Goal: Information Seeking & Learning: Learn about a topic

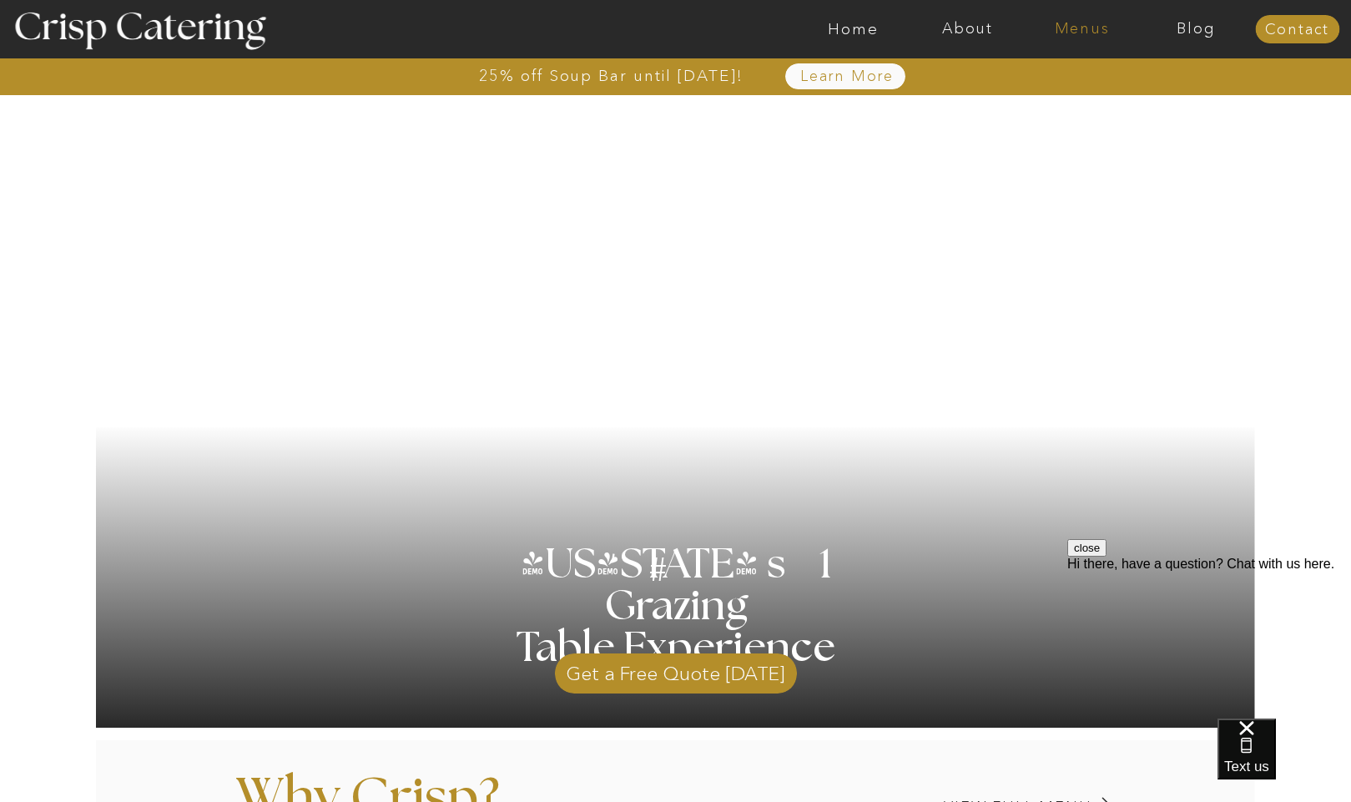
click at [1077, 33] on nav "Menus" at bounding box center [1082, 29] width 114 height 17
click at [1061, 94] on nav "Winter (Sep-Feb)" at bounding box center [1080, 98] width 137 height 16
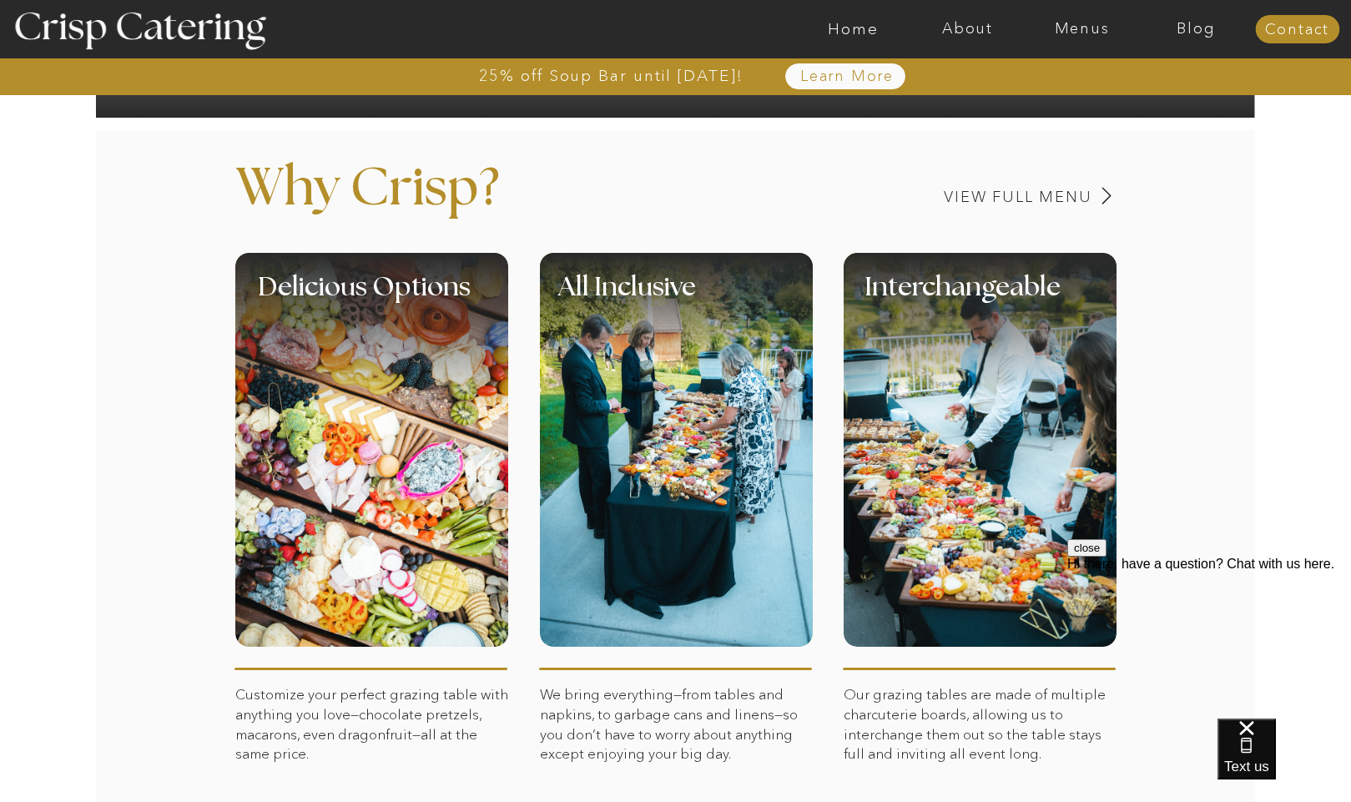
scroll to position [638, 0]
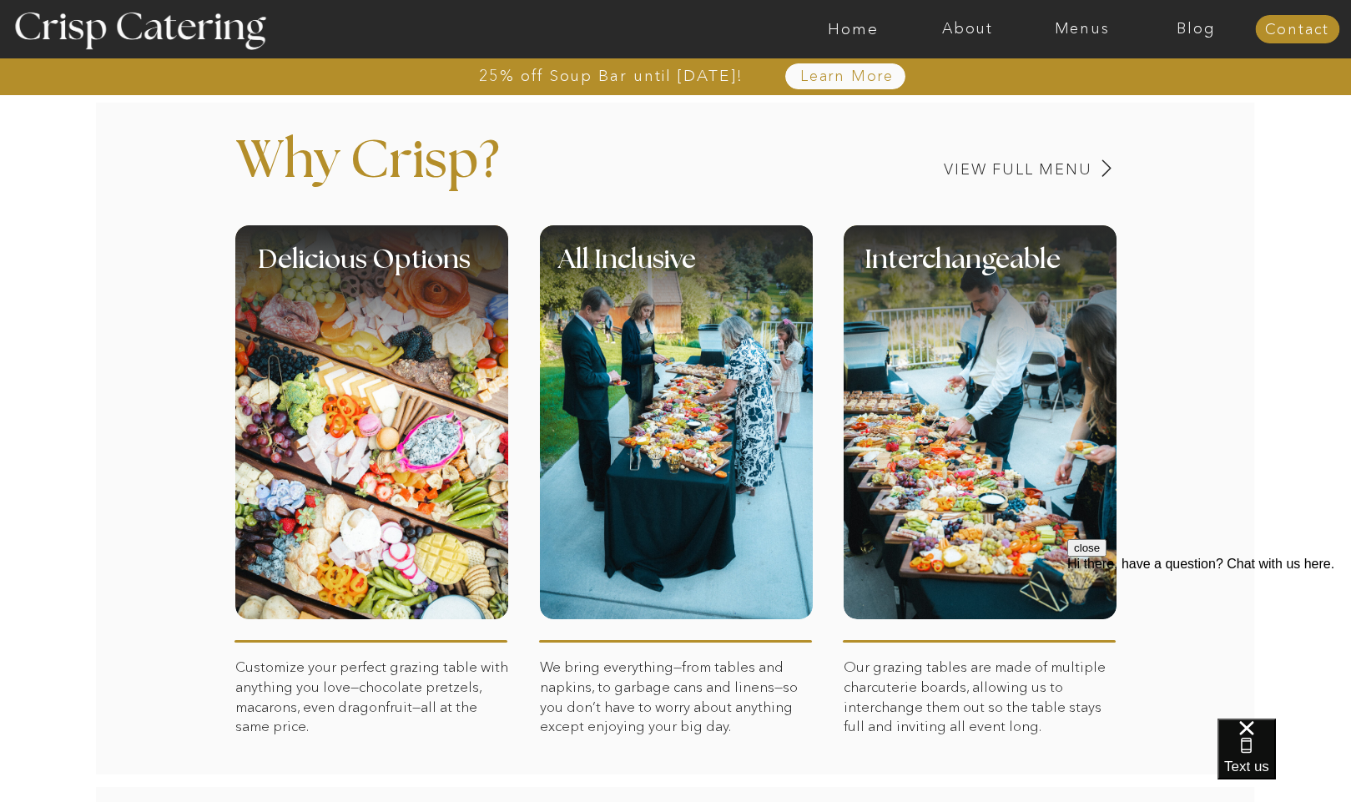
click at [401, 411] on div at bounding box center [371, 422] width 273 height 394
click at [984, 169] on h3 "View Full Menu" at bounding box center [960, 170] width 265 height 16
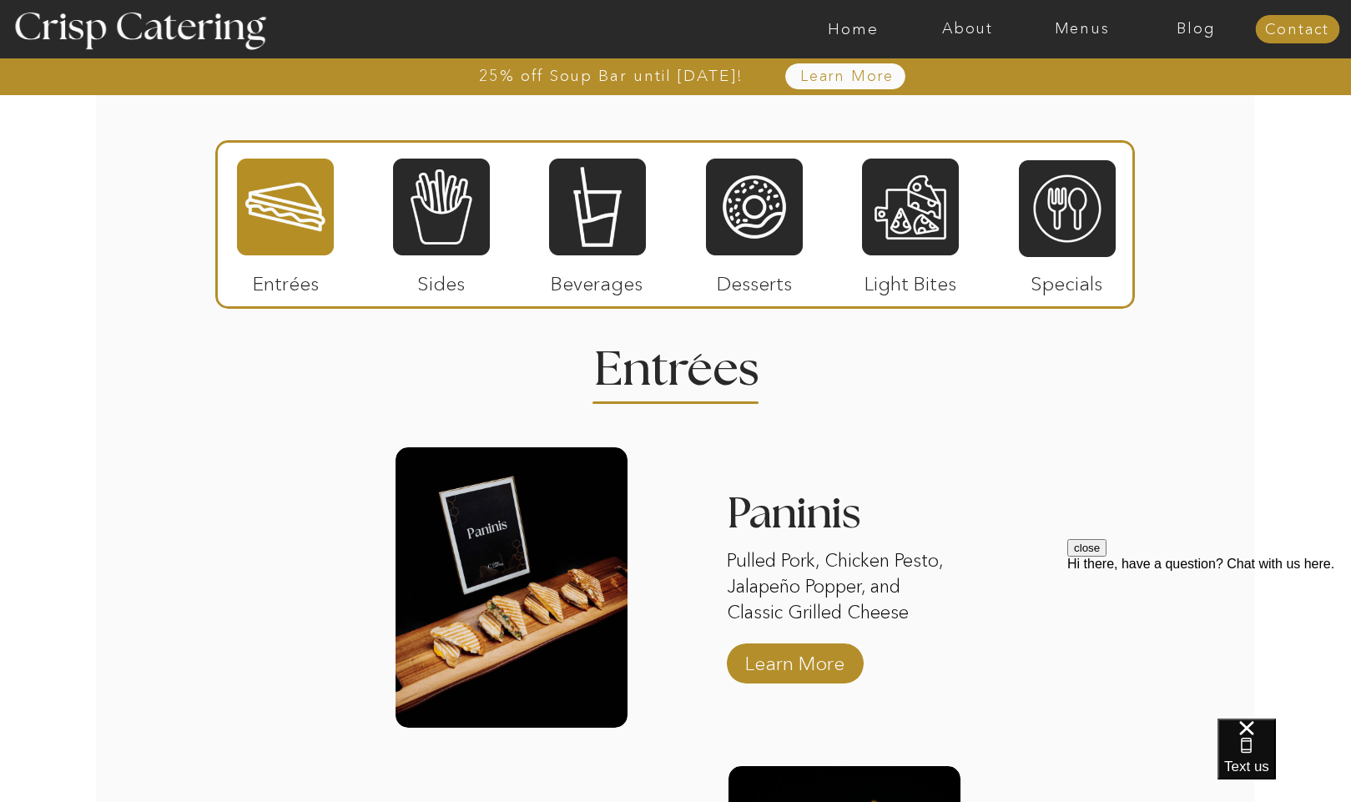
scroll to position [2012, 0]
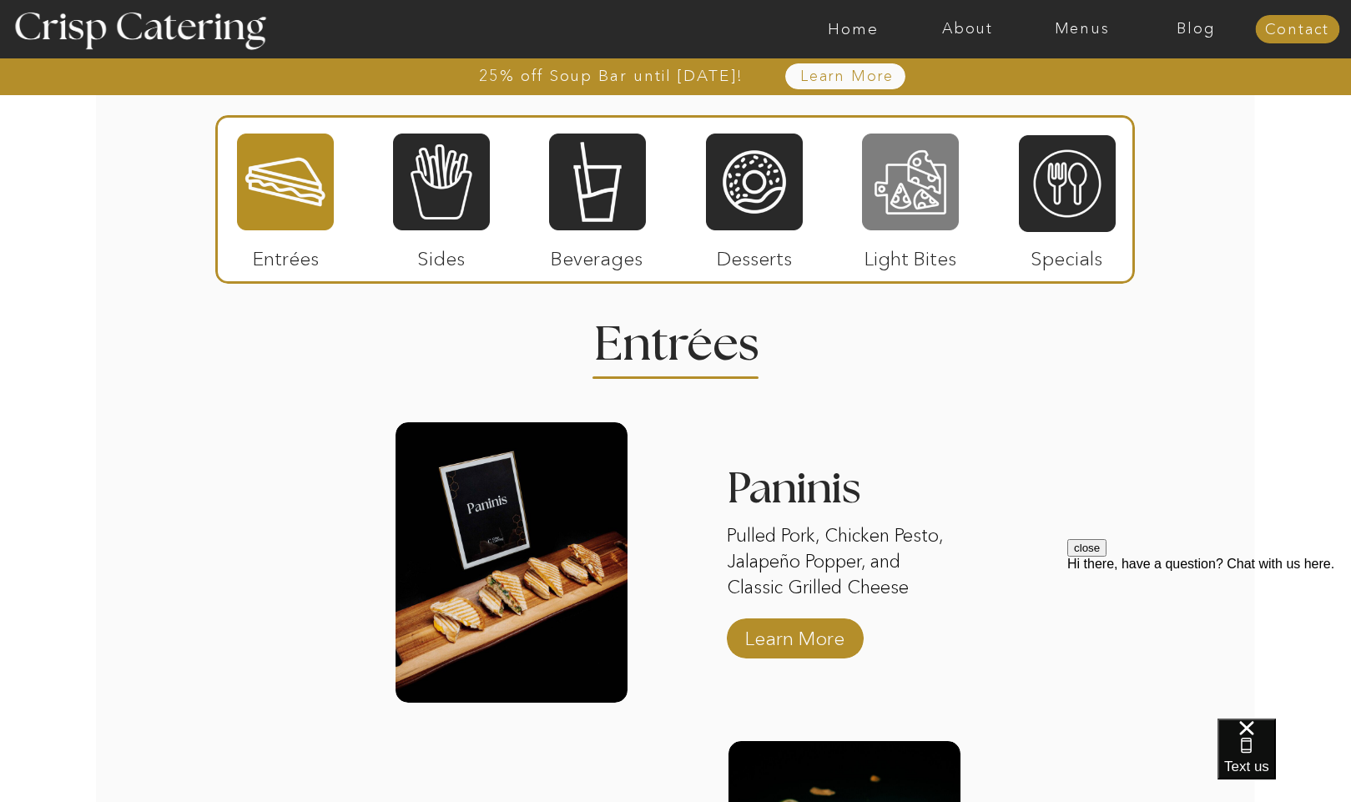
click at [914, 186] on div at bounding box center [910, 182] width 97 height 100
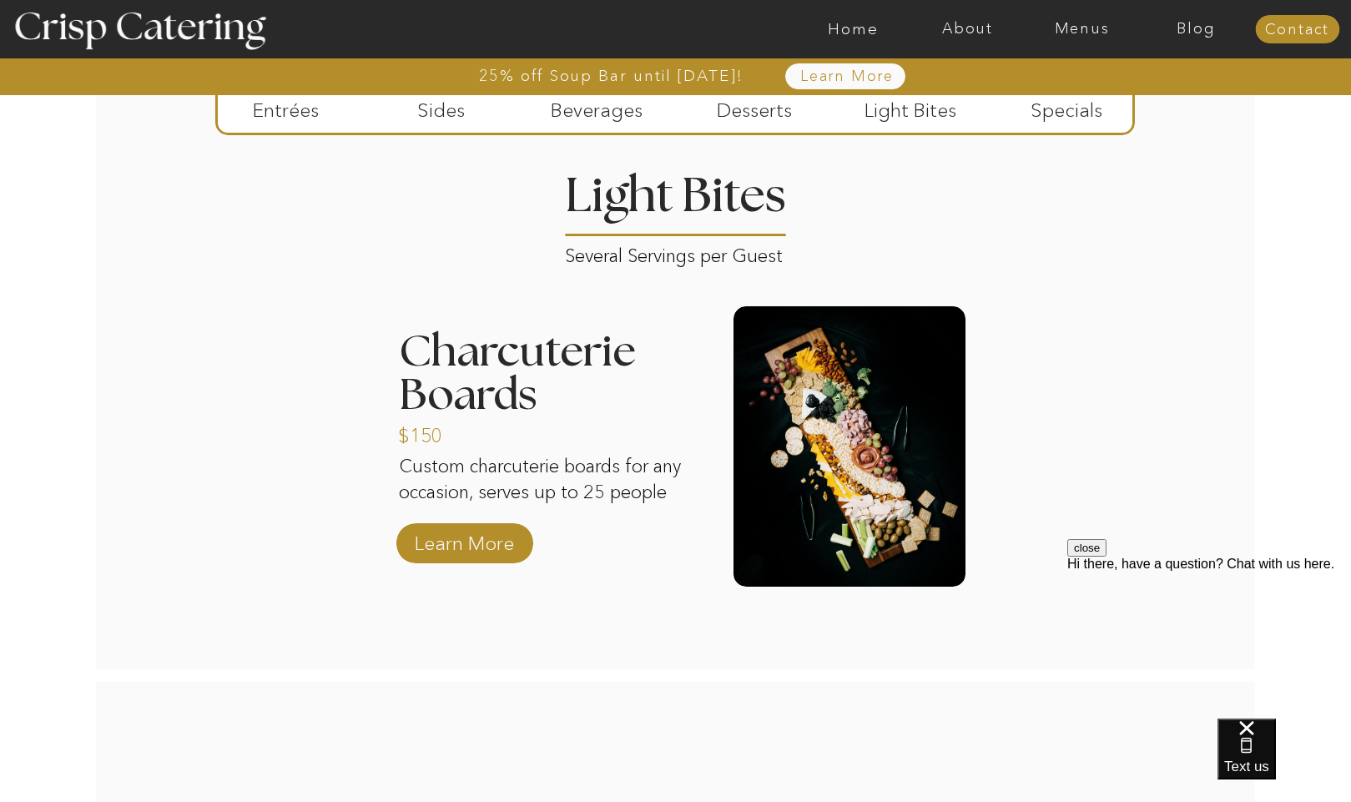
scroll to position [2170, 0]
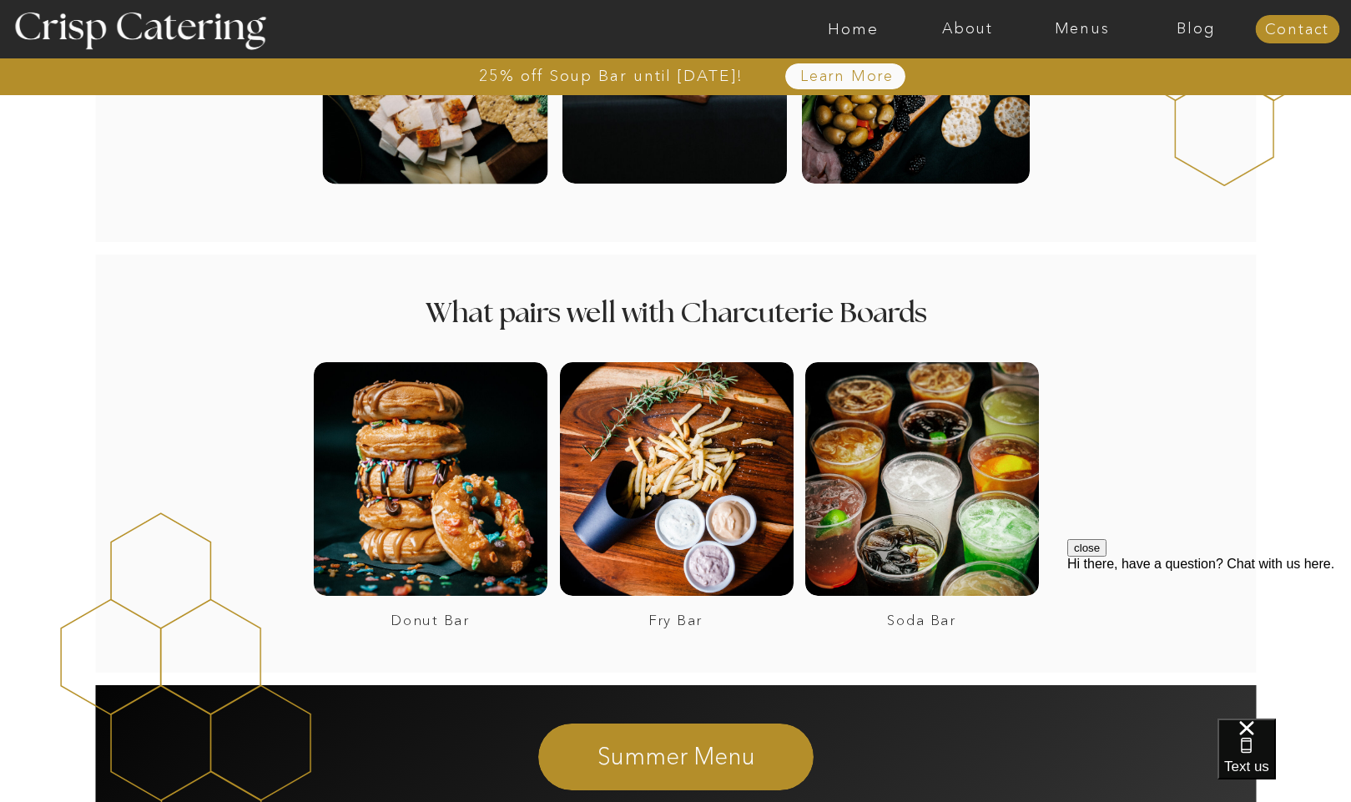
scroll to position [791, 0]
